Goal: Information Seeking & Learning: Learn about a topic

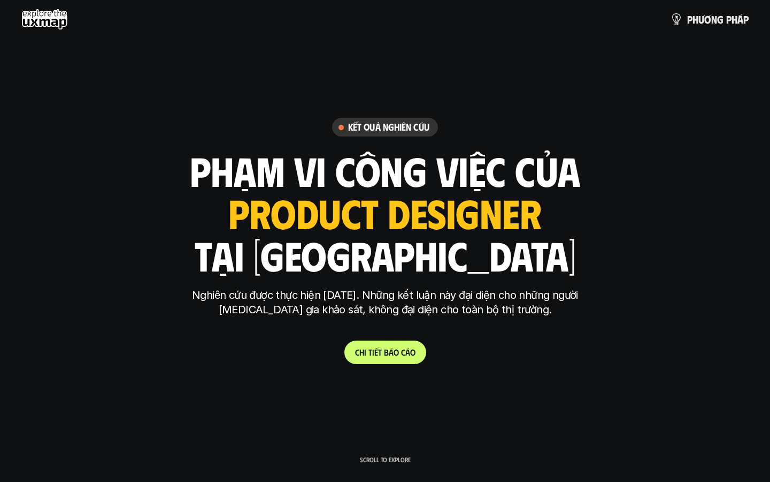
click at [50, 18] on use at bounding box center [44, 19] width 47 height 21
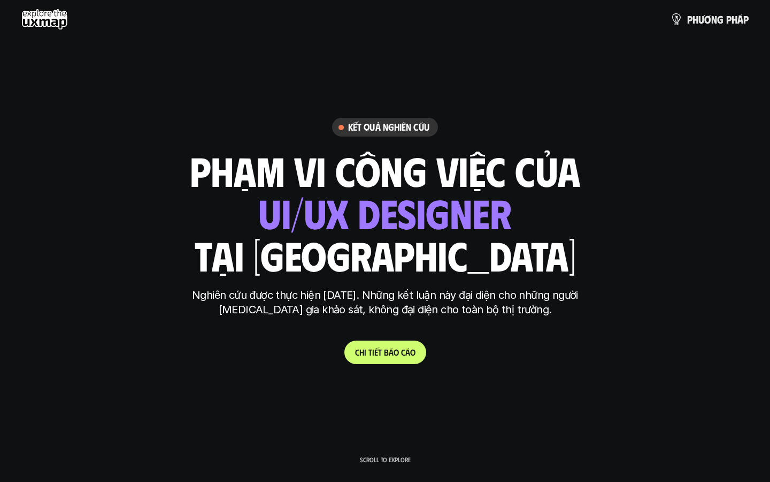
click at [44, 22] on use at bounding box center [44, 19] width 47 height 21
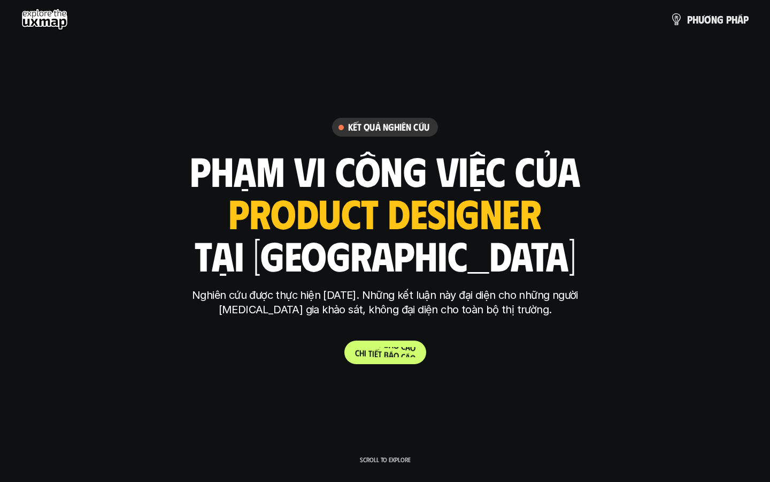
click at [380, 349] on p "C h i t i ế t b á o c á o" at bounding box center [385, 352] width 60 height 10
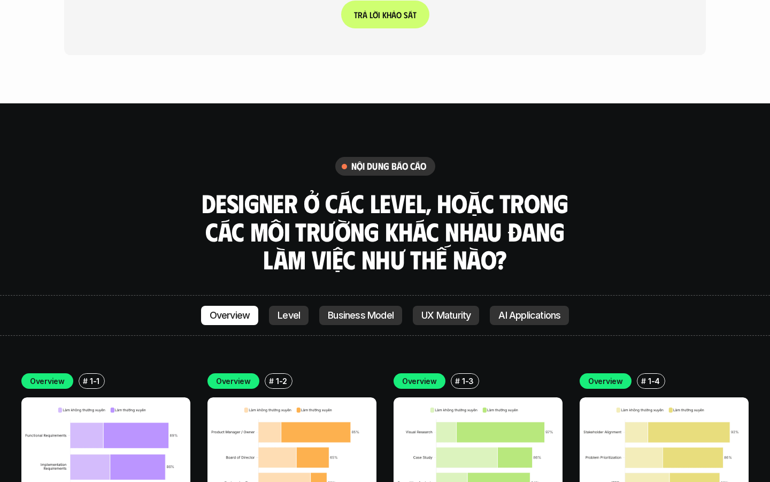
scroll to position [2913, 0]
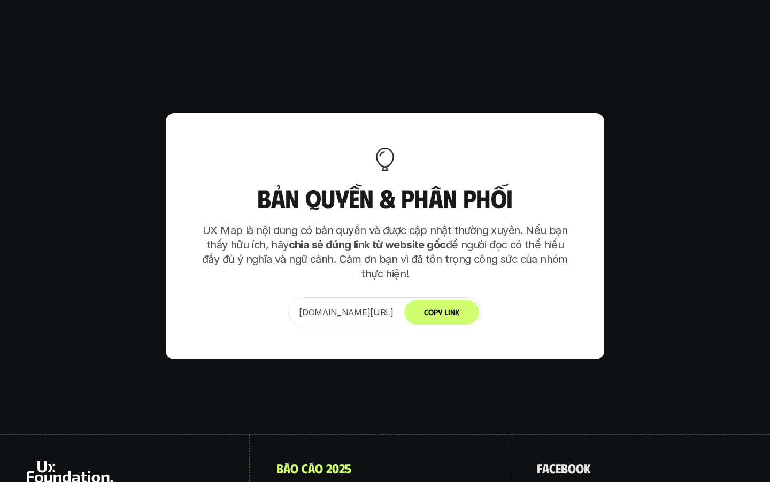
scroll to position [6732, 0]
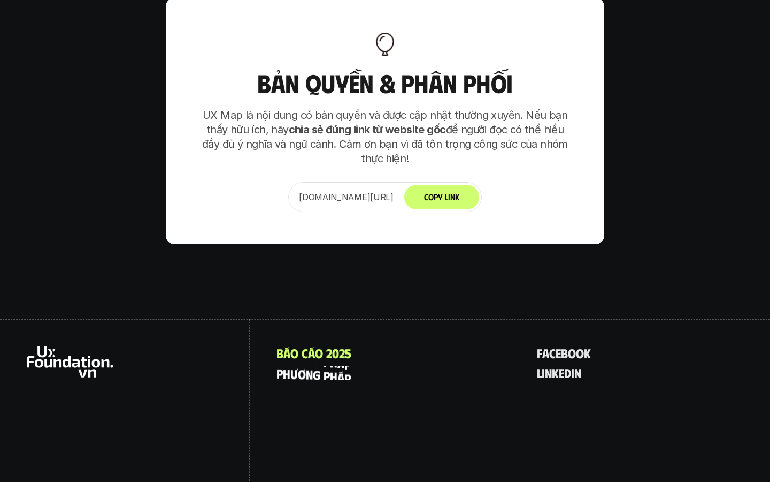
click at [319, 365] on p "p h ư ơ n g p h á p" at bounding box center [314, 372] width 74 height 14
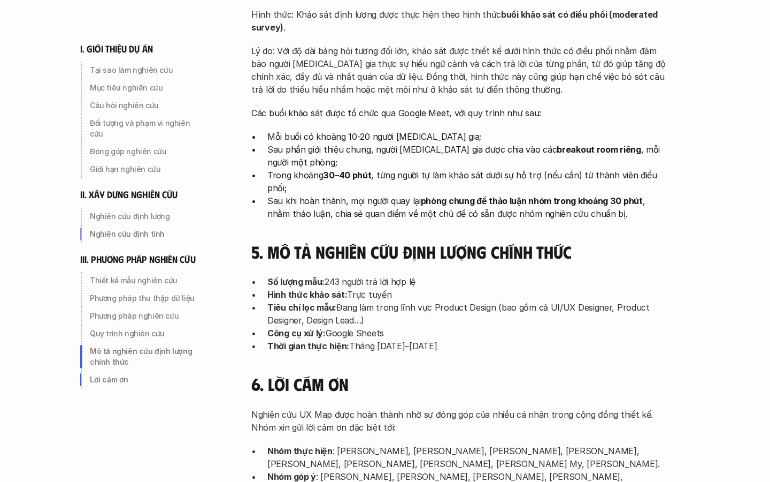
scroll to position [3457, 0]
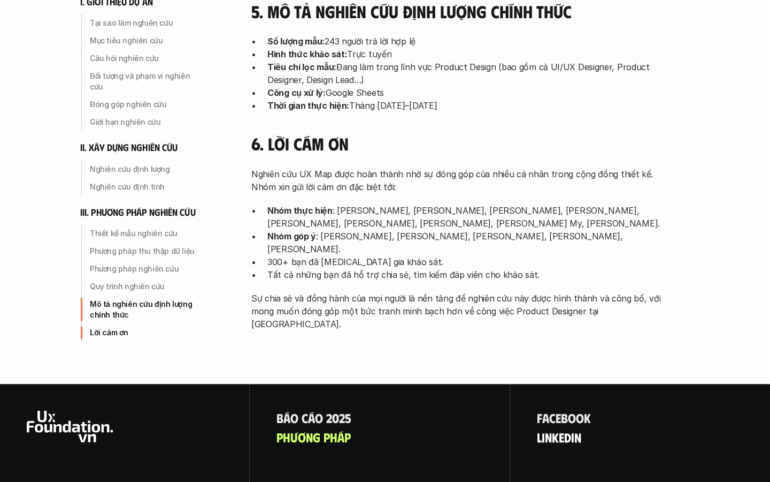
click at [556, 430] on p "l i n k e d i n" at bounding box center [559, 437] width 44 height 14
